Goal: Book appointment/travel/reservation

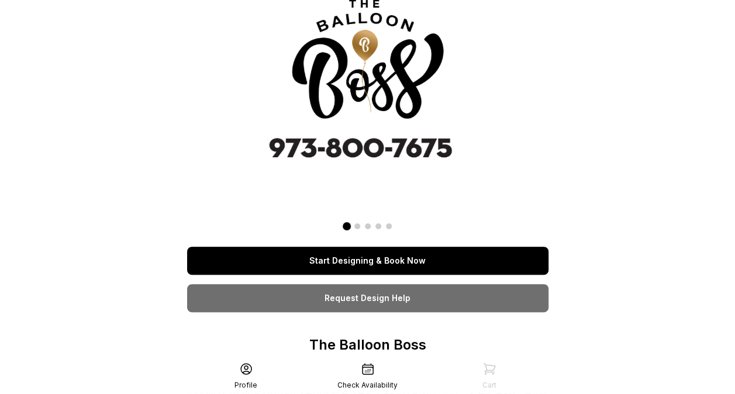
scroll to position [58, 0]
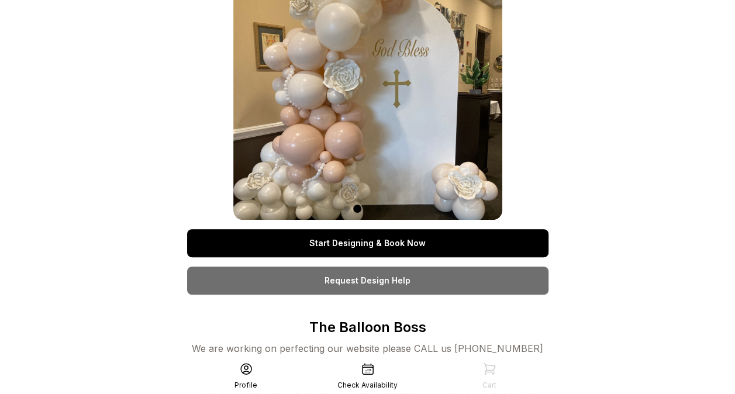
click at [390, 240] on link "Start Designing & Book Now" at bounding box center [367, 243] width 361 height 28
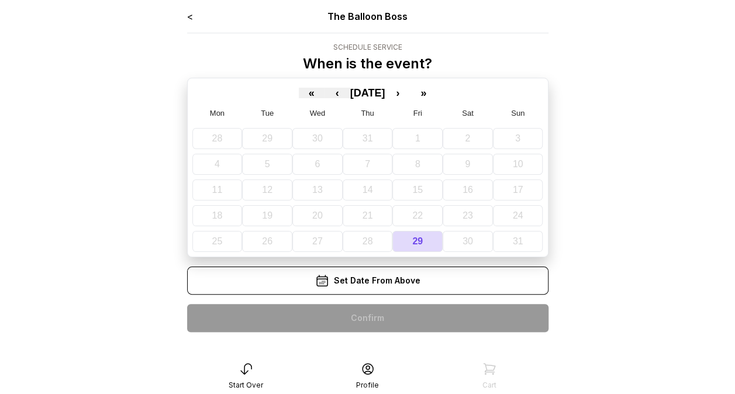
click at [388, 278] on div "Set Date From Above" at bounding box center [367, 281] width 361 height 28
click at [375, 277] on div "Set Date From Above" at bounding box center [367, 281] width 361 height 28
click at [371, 315] on div "< The Balloon Boss Schedule Service When is the event? « ‹ [DATE] › » Mon Tue W…" at bounding box center [367, 175] width 361 height 332
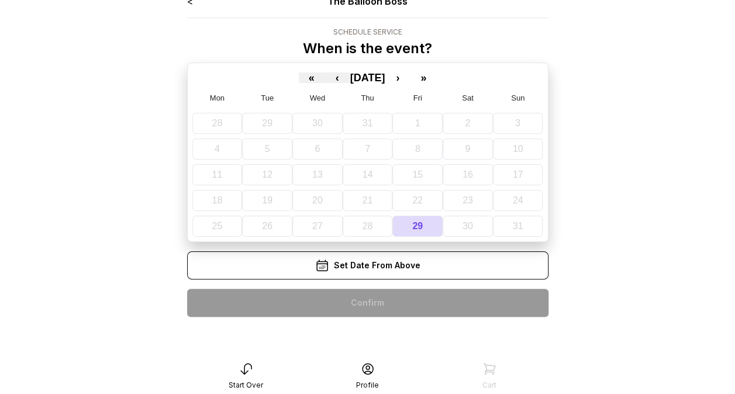
scroll to position [23, 0]
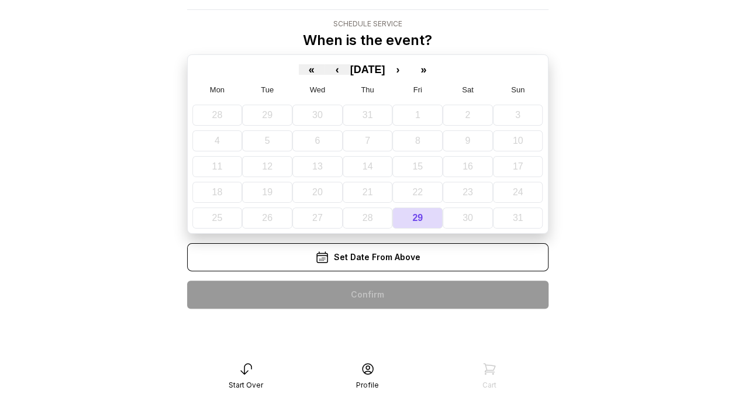
click at [323, 251] on icon at bounding box center [322, 257] width 14 height 14
click at [401, 262] on div "Set Date From Above" at bounding box center [367, 257] width 361 height 28
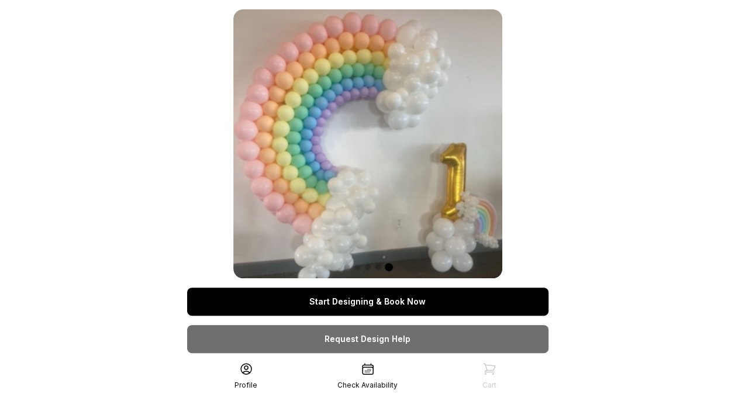
click at [399, 300] on link "Start Designing & Book Now" at bounding box center [367, 302] width 361 height 28
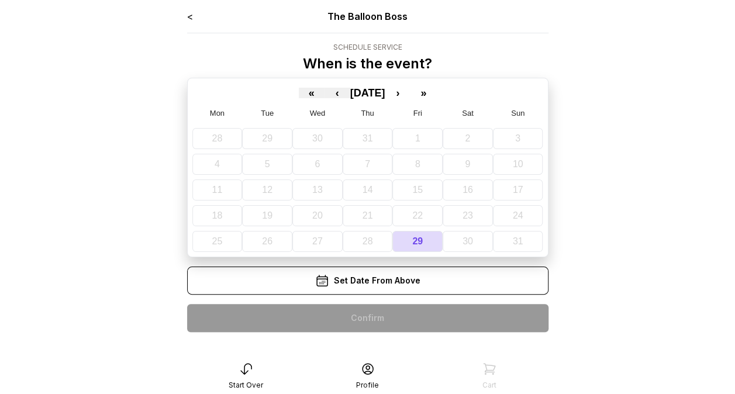
click at [402, 279] on div "Set Date From Above" at bounding box center [367, 281] width 361 height 28
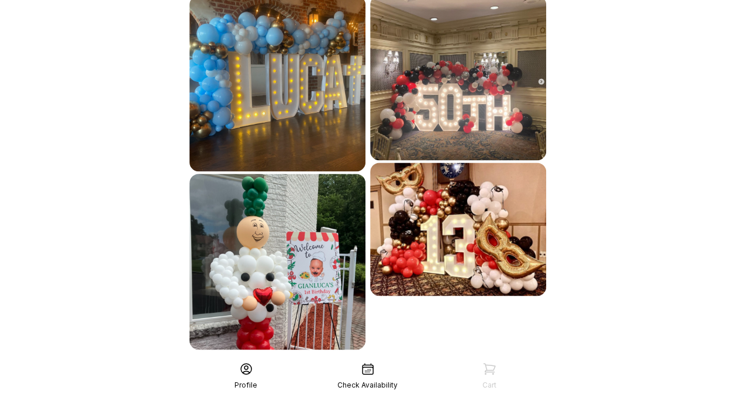
scroll to position [711, 0]
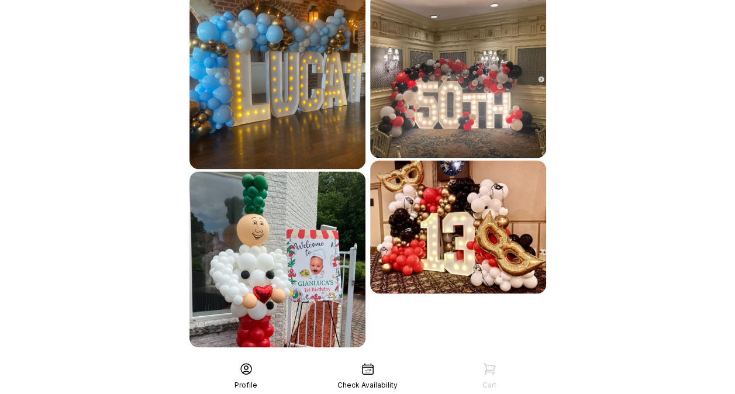
click at [441, 359] on div "See More" at bounding box center [367, 373] width 361 height 28
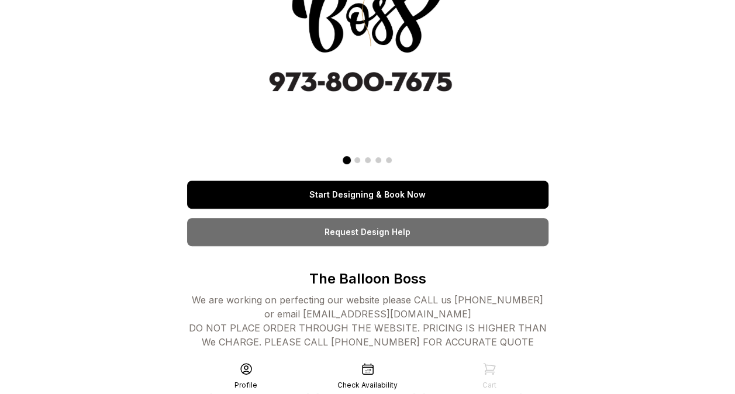
scroll to position [0, 0]
